Goal: Information Seeking & Learning: Learn about a topic

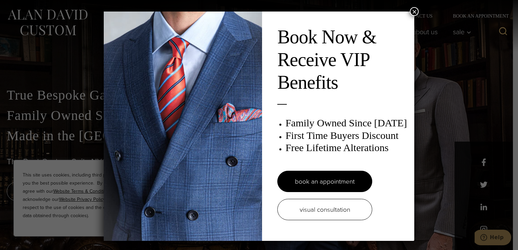
click at [416, 8] on div "Book Now & Receive VIP Benefits Family Owned Since 1913 First Time Buyers Disco…" at bounding box center [259, 125] width 518 height 250
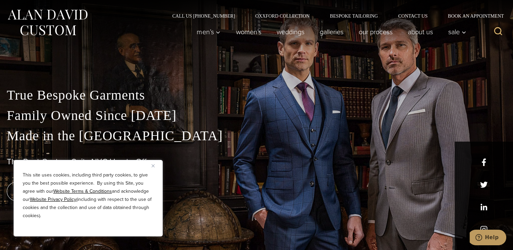
click at [152, 162] on div "This site uses cookies, including third party cookies, to give you the best pos…" at bounding box center [88, 198] width 149 height 77
click at [155, 166] on button "Close" at bounding box center [156, 166] width 8 height 8
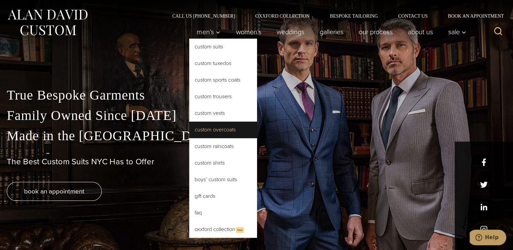
click at [217, 131] on link "Custom Overcoats" at bounding box center [223, 130] width 68 height 16
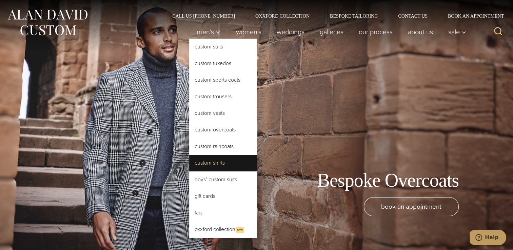
click at [206, 158] on link "Custom Shirts" at bounding box center [223, 163] width 68 height 16
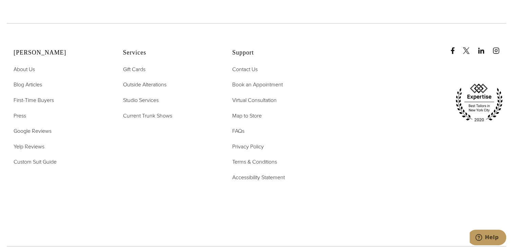
scroll to position [3916, 0]
click at [236, 128] on span "FAQs" at bounding box center [238, 132] width 12 height 8
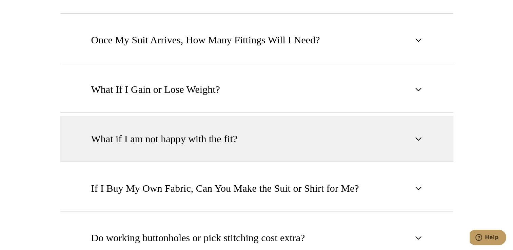
scroll to position [609, 0]
click at [203, 136] on span "What if I am not happy with the fit?" at bounding box center [164, 139] width 147 height 15
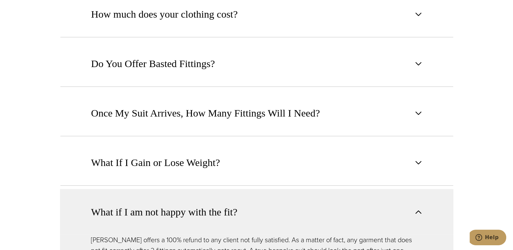
scroll to position [536, 0]
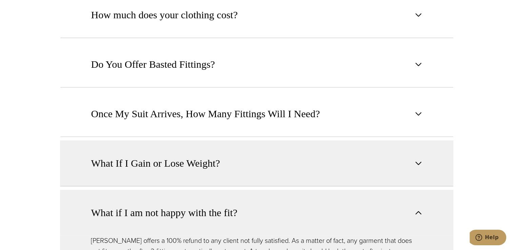
click at [199, 156] on span "What If I Gain or Lose Weight?" at bounding box center [155, 163] width 129 height 15
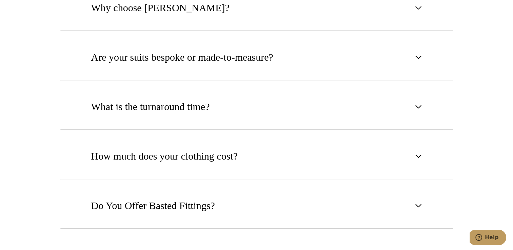
scroll to position [394, 0]
click at [199, 155] on span "How much does your clothing cost?" at bounding box center [164, 156] width 147 height 15
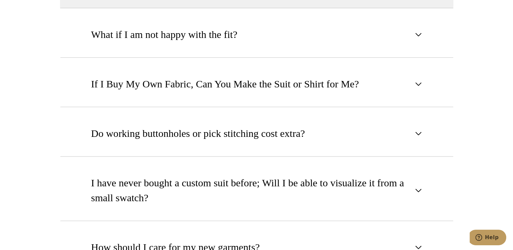
scroll to position [857, 0]
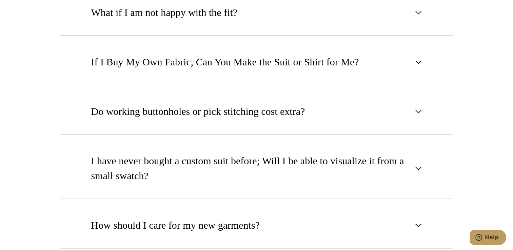
click at [199, 155] on span "I have never bought a custom suit before; Will I be able to visualize it from a…" at bounding box center [251, 169] width 320 height 30
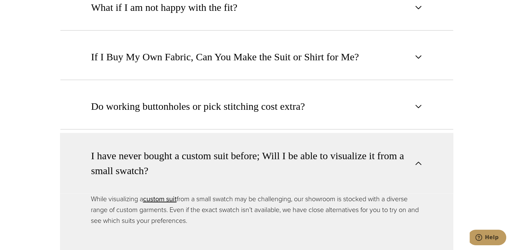
scroll to position [736, 0]
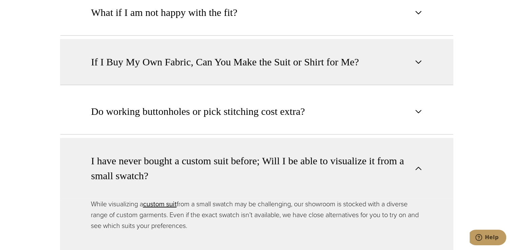
click at [203, 53] on button "If I Buy My Own Fabric, Can You Make the Suit or Shirt for Me?" at bounding box center [257, 62] width 394 height 46
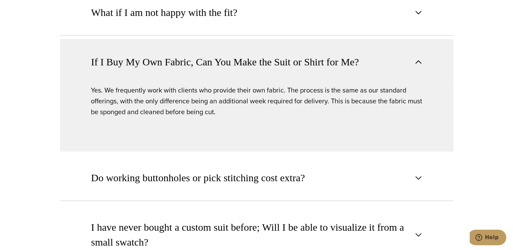
click at [200, 59] on span "If I Buy My Own Fabric, Can You Make the Suit or Shirt for Me?" at bounding box center [225, 62] width 268 height 15
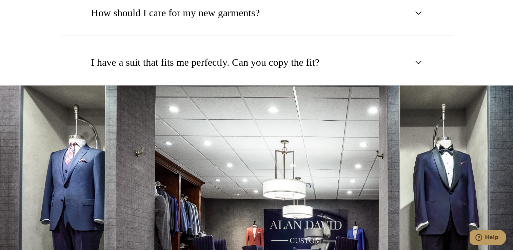
scroll to position [948, 0]
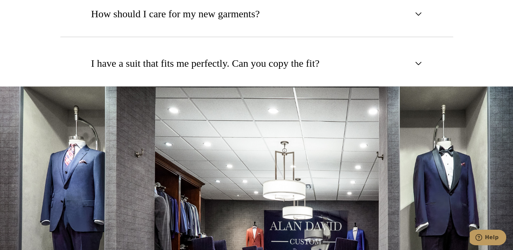
click at [200, 59] on span "I have a suit that fits me perfectly. Can you copy the fit?" at bounding box center [205, 63] width 229 height 15
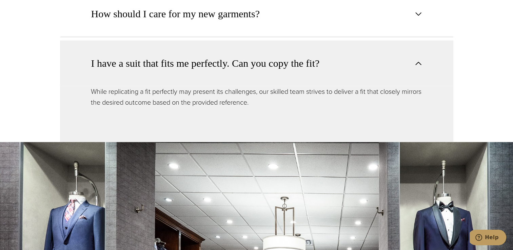
click at [200, 59] on span "I have a suit that fits me perfectly. Can you copy the fit?" at bounding box center [205, 63] width 229 height 15
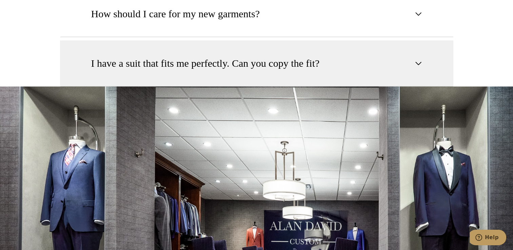
click at [200, 59] on span "I have a suit that fits me perfectly. Can you copy the fit?" at bounding box center [205, 63] width 229 height 15
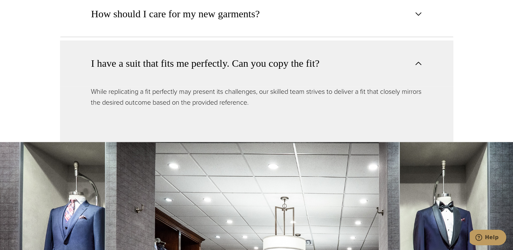
click at [197, 60] on span "I have a suit that fits me perfectly. Can you copy the fit?" at bounding box center [205, 63] width 229 height 15
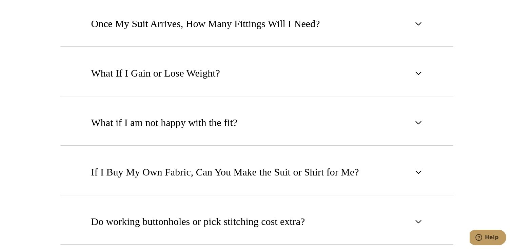
scroll to position [612, 0]
